Goal: Task Accomplishment & Management: Complete application form

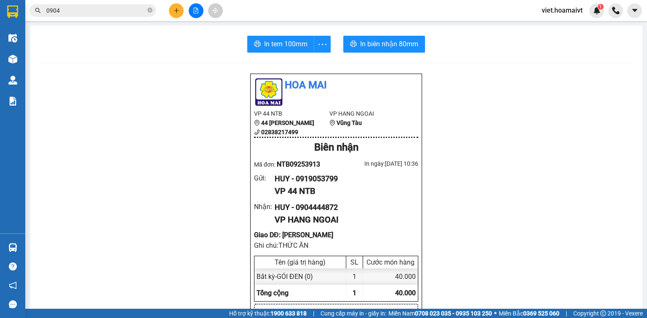
click at [110, 8] on input "0904" at bounding box center [95, 10] width 99 height 9
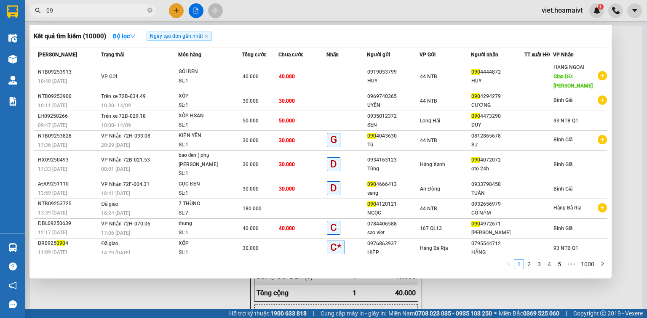
type input "0"
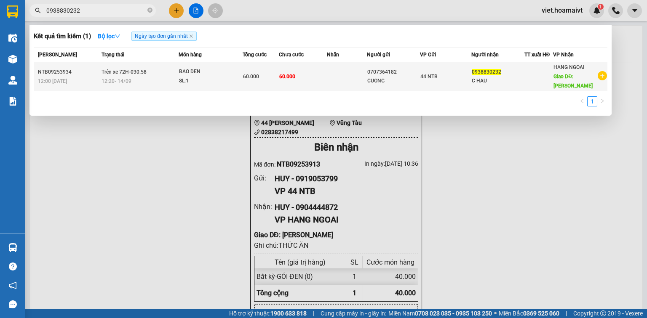
type input "0938830232"
click at [212, 77] on div "SL: 1" at bounding box center [210, 81] width 63 height 9
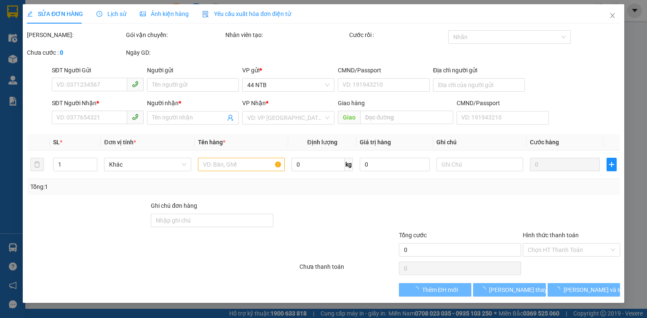
type input "0707364182"
type input "CUONG"
type input "266/76 TON DAN P8 Q4"
type input "0938830232"
type input "C HAU"
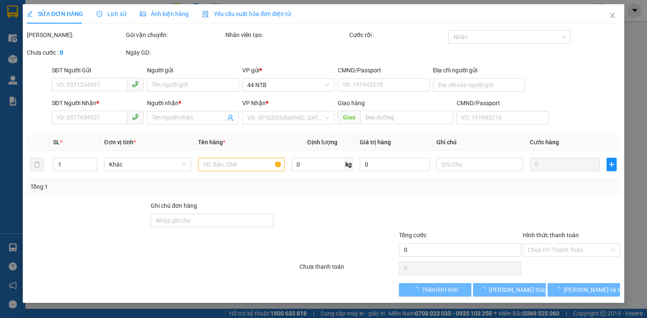
type input "ONG TU"
type input "60.000"
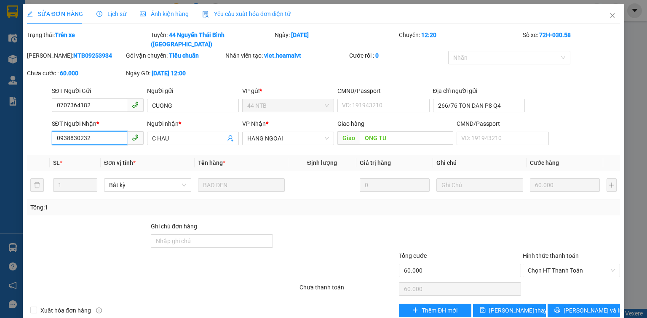
click at [96, 131] on input "0938830232" at bounding box center [89, 137] width 75 height 13
type input "0"
type input "0333563997"
click at [508, 306] on span "[PERSON_NAME] thay đổi" at bounding box center [522, 310] width 67 height 9
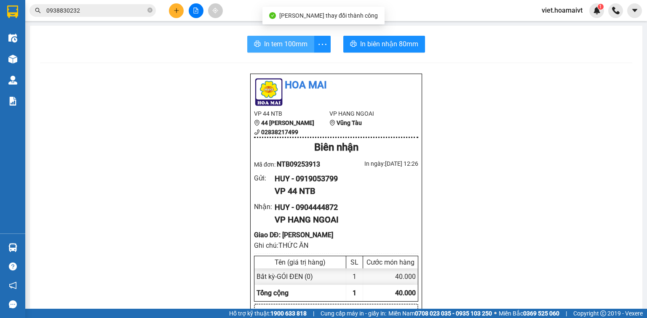
drag, startPoint x: 286, startPoint y: 43, endPoint x: 303, endPoint y: 46, distance: 18.0
click at [286, 43] on span "In tem 100mm" at bounding box center [285, 44] width 43 height 11
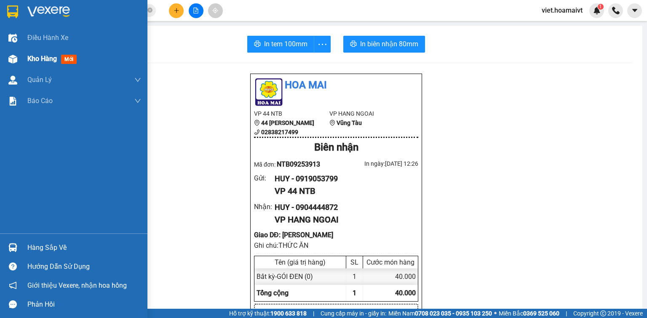
click at [40, 59] on span "Kho hàng" at bounding box center [41, 59] width 29 height 8
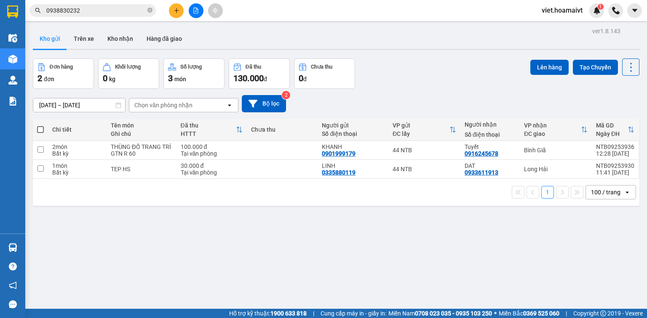
click at [195, 11] on icon "file-add" at bounding box center [196, 11] width 5 height 6
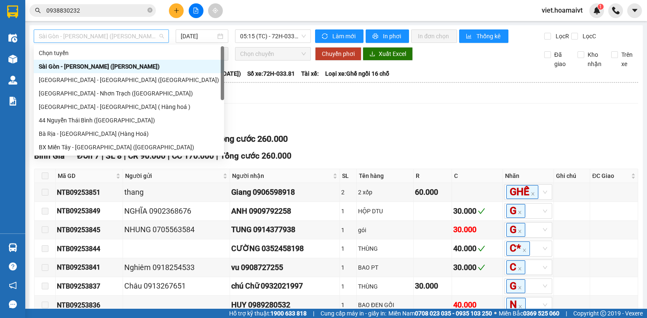
click at [139, 37] on span "Sài Gòn - [PERSON_NAME] ([PERSON_NAME])" at bounding box center [101, 36] width 125 height 13
click at [103, 121] on div "44 Nguyễn Thái Bình ([GEOGRAPHIC_DATA])" at bounding box center [129, 120] width 180 height 9
type input "[DATE]"
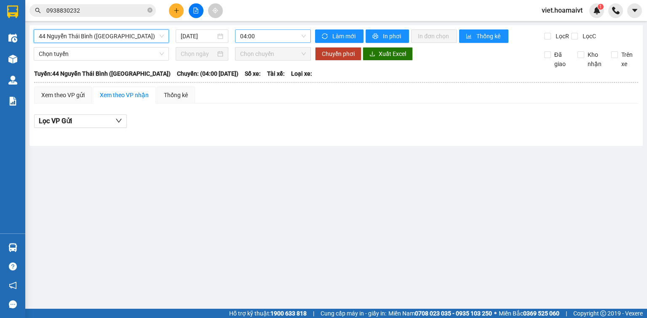
click at [283, 34] on span "04:00" at bounding box center [273, 36] width 66 height 13
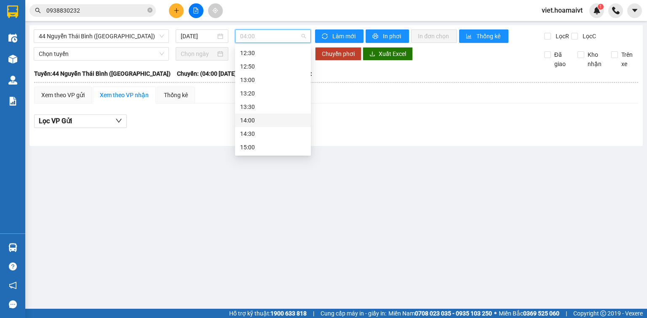
scroll to position [371, 0]
click at [270, 72] on div "12:20 - 72H-030.58" at bounding box center [273, 73] width 66 height 9
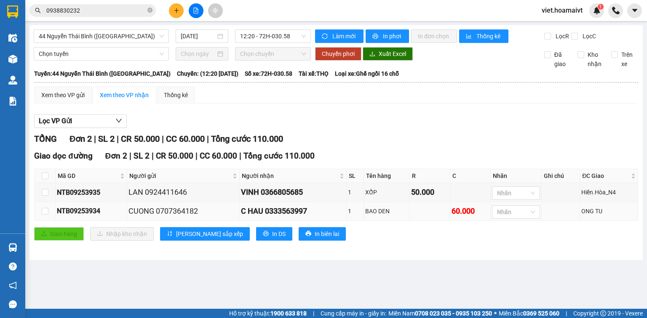
click at [323, 211] on div "C HAU 0333563997" at bounding box center [293, 212] width 104 height 12
click at [272, 235] on span "In DS" at bounding box center [278, 234] width 13 height 9
drag, startPoint x: 329, startPoint y: 212, endPoint x: 379, endPoint y: 266, distance: 73.9
click at [380, 266] on main "44 Nguyễn Thái Bình (Hàng Ngoài) [DATE] 12:20 - 72H-030.58 Làm mới In phơi…" at bounding box center [323, 154] width 647 height 309
click at [306, 211] on div "C HAU 0333563997" at bounding box center [293, 212] width 104 height 12
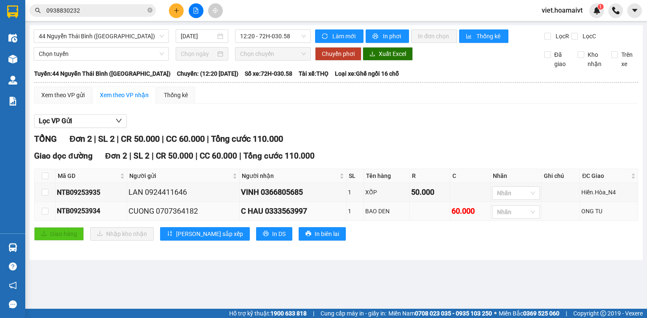
click at [313, 211] on div "C HAU 0333563997" at bounding box center [293, 212] width 104 height 12
